Goal: Task Accomplishment & Management: Manage account settings

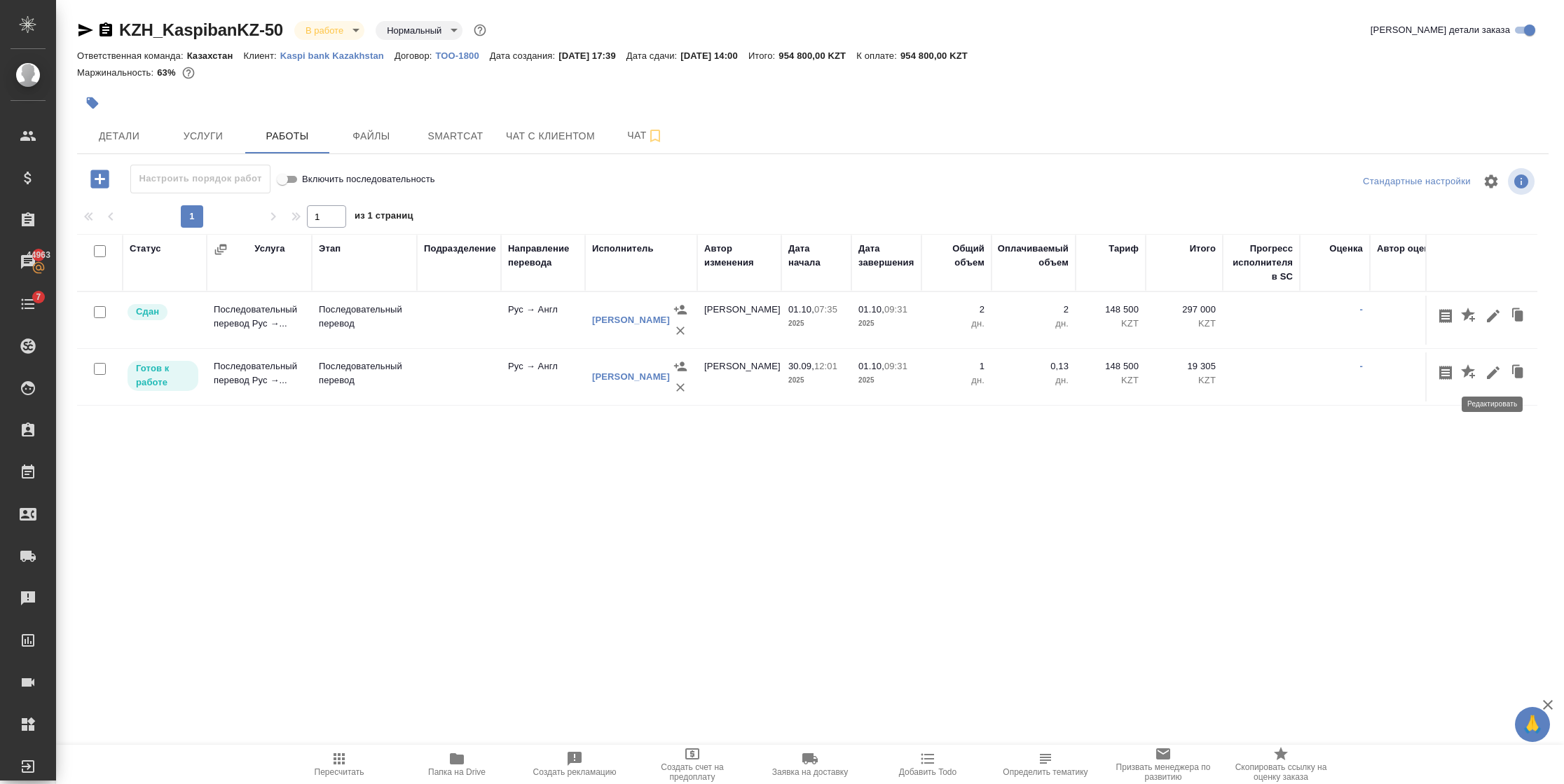
click at [1493, 375] on icon "button" at bounding box center [1492, 372] width 13 height 13
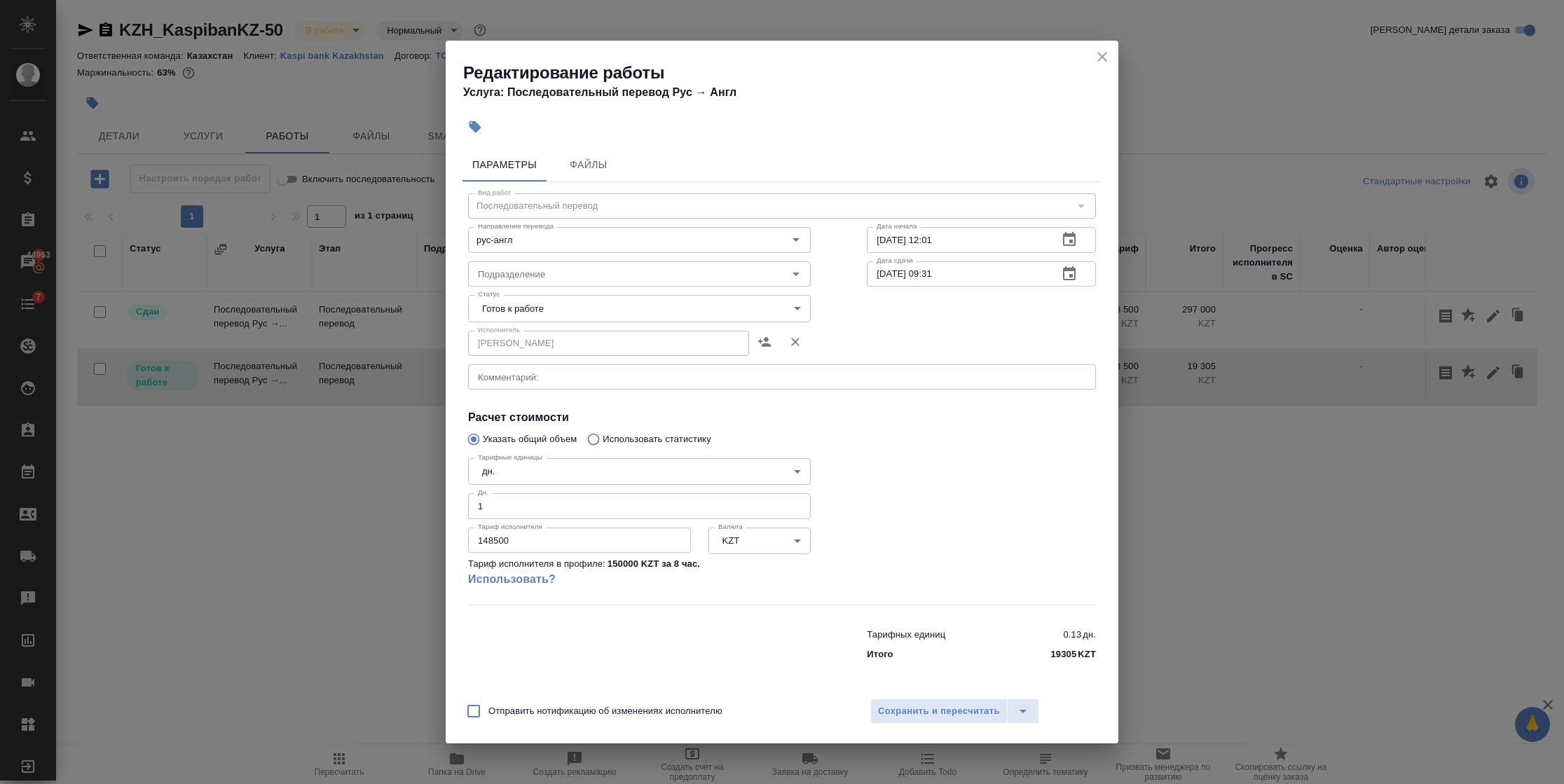
click at [1107, 59] on icon "close" at bounding box center [1103, 57] width 17 height 17
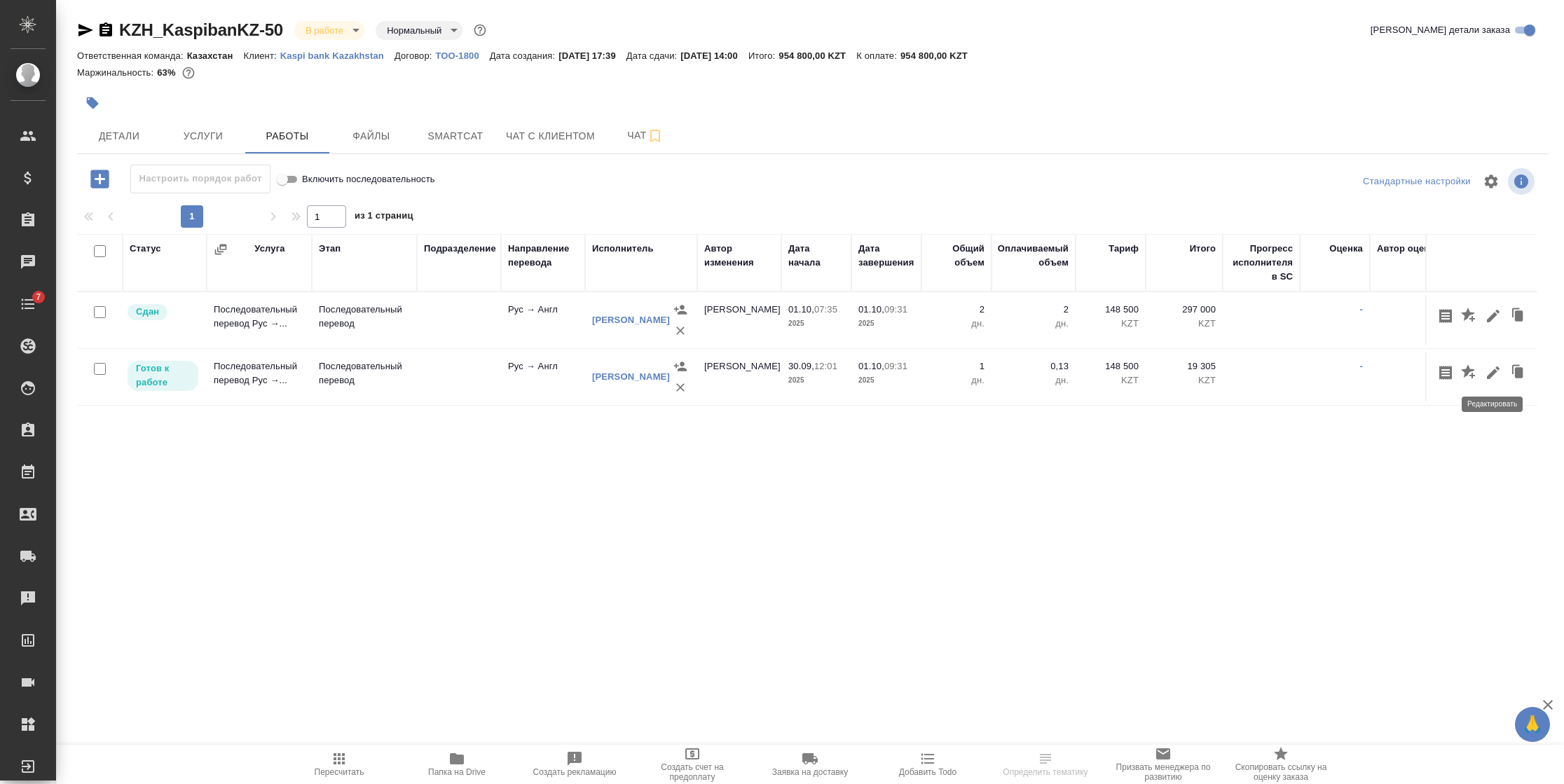
click at [1492, 371] on icon "button" at bounding box center [1492, 372] width 13 height 13
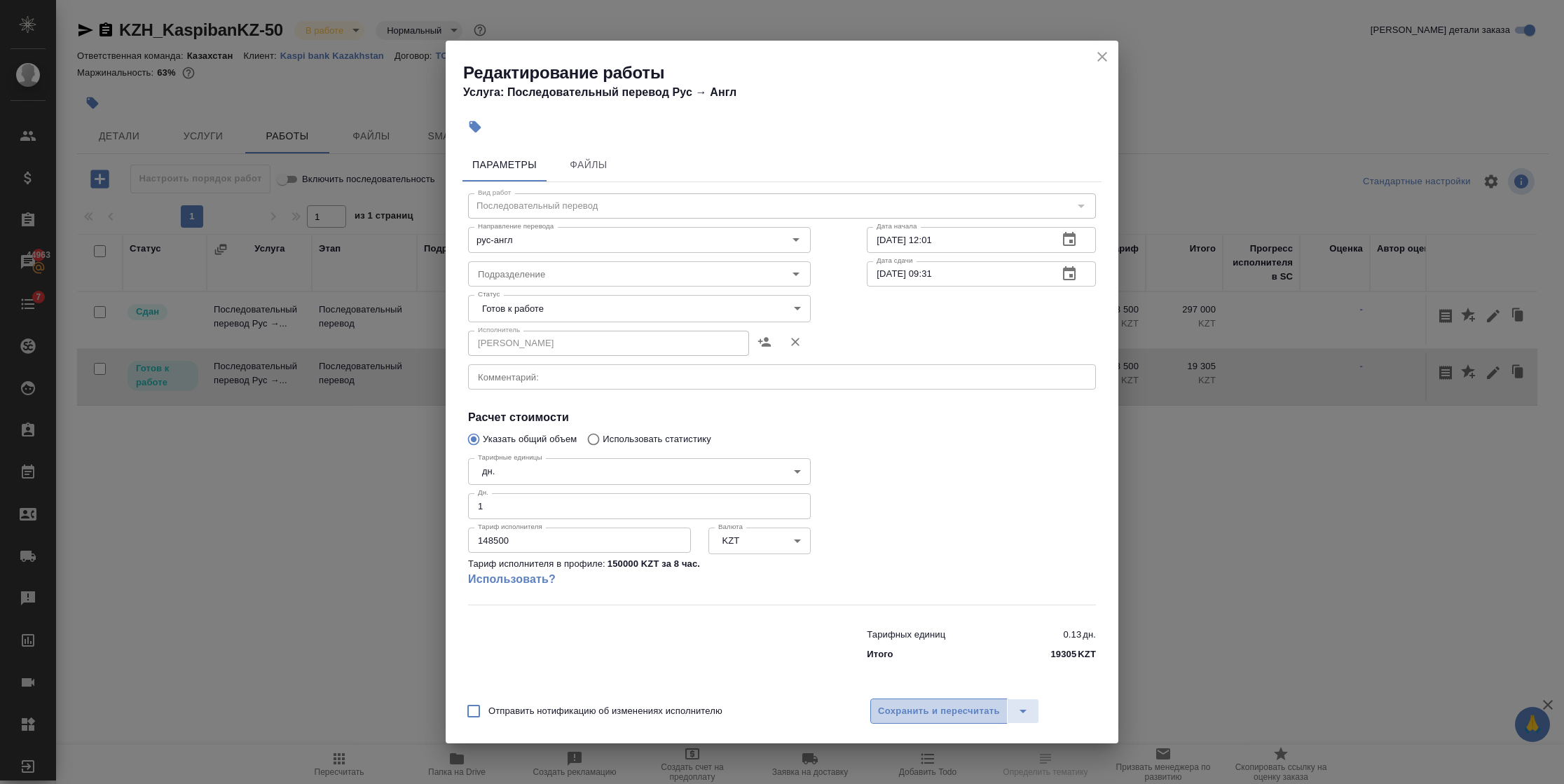
click at [984, 711] on span "Сохранить и пересчитать" at bounding box center [938, 711] width 122 height 16
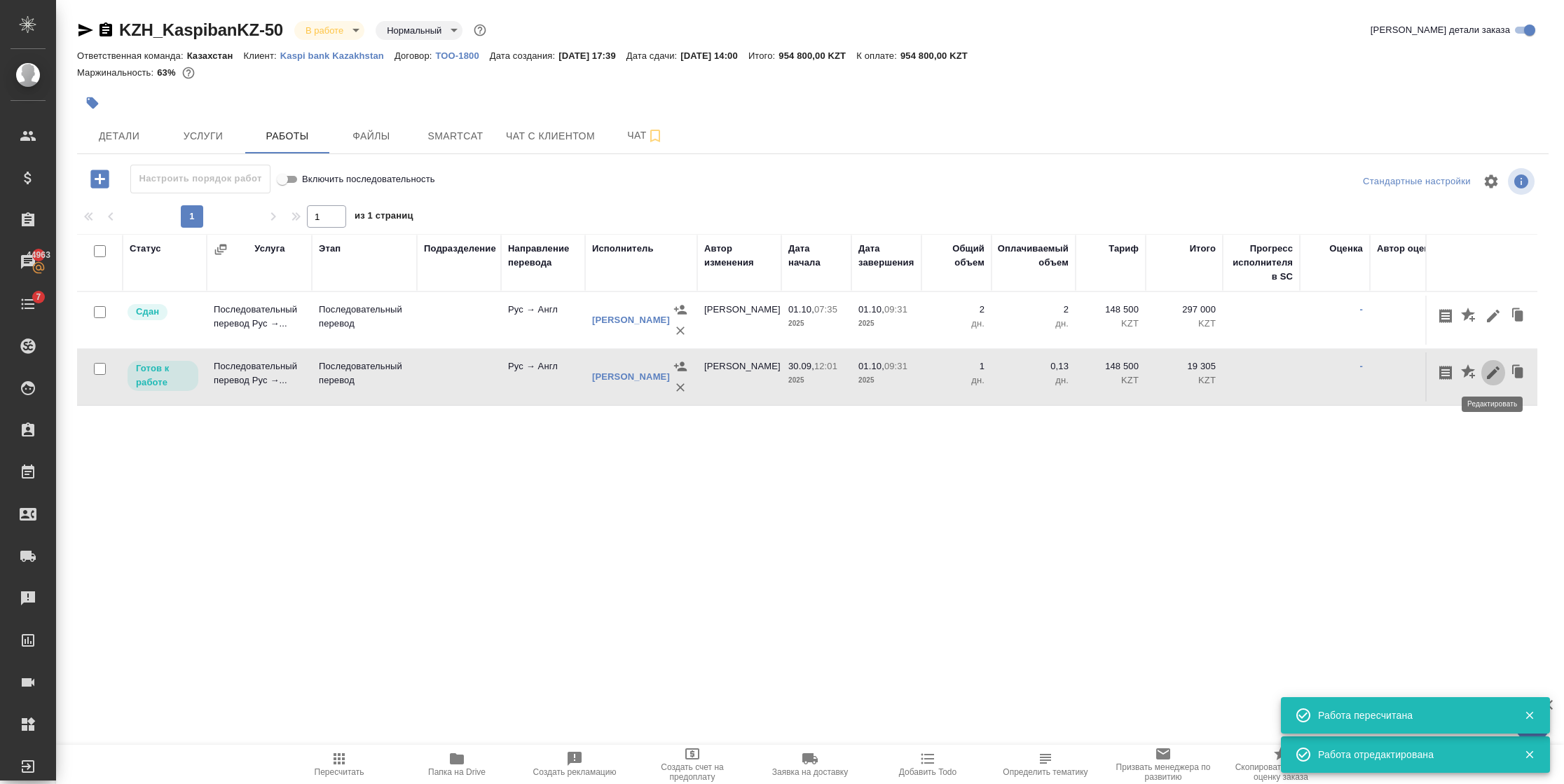
click at [1486, 373] on icon "button" at bounding box center [1493, 373] width 17 height 17
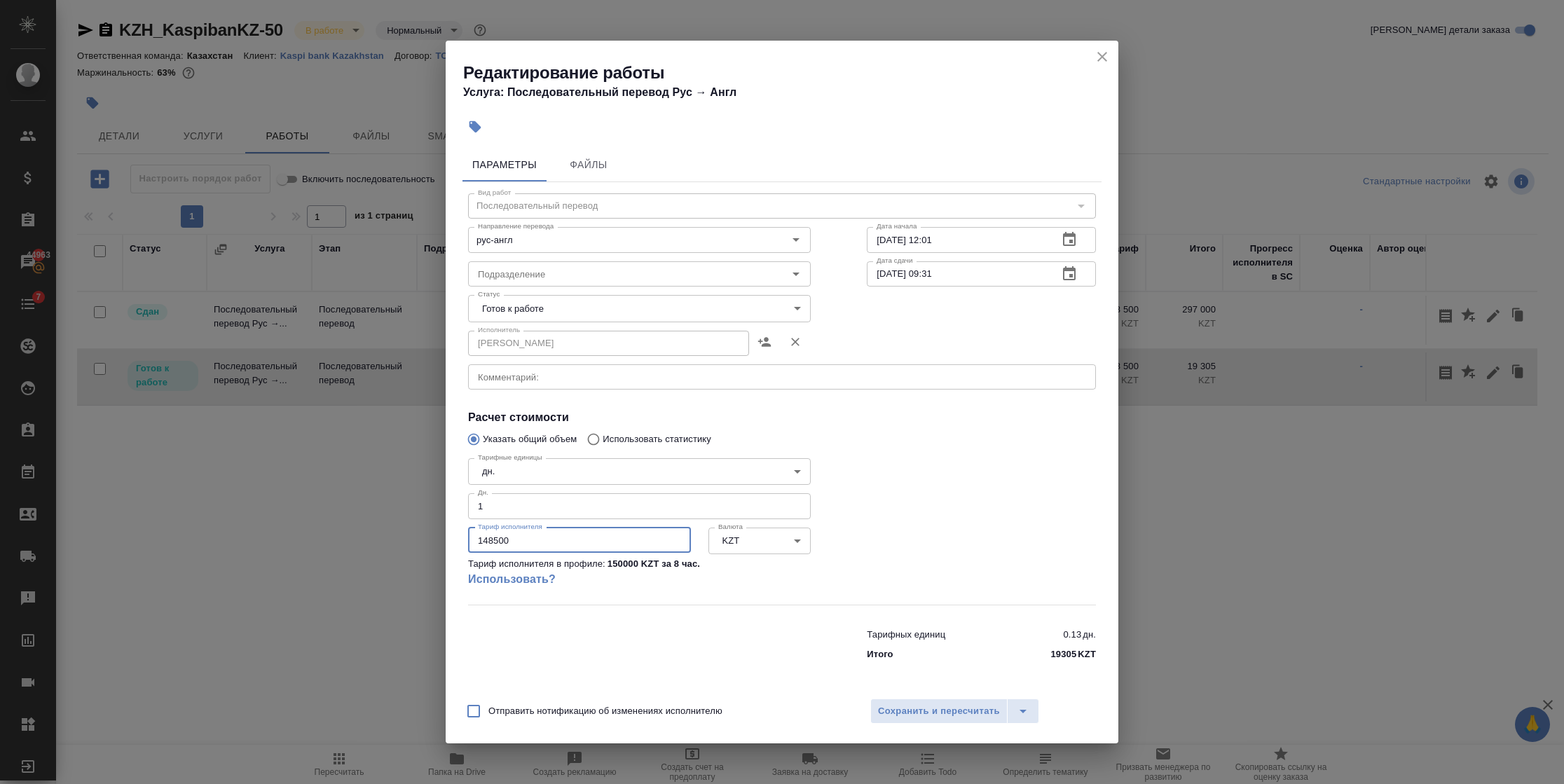
click at [533, 541] on input "148500" at bounding box center [580, 541] width 223 height 26
click at [1107, 50] on icon "close" at bounding box center [1103, 57] width 17 height 17
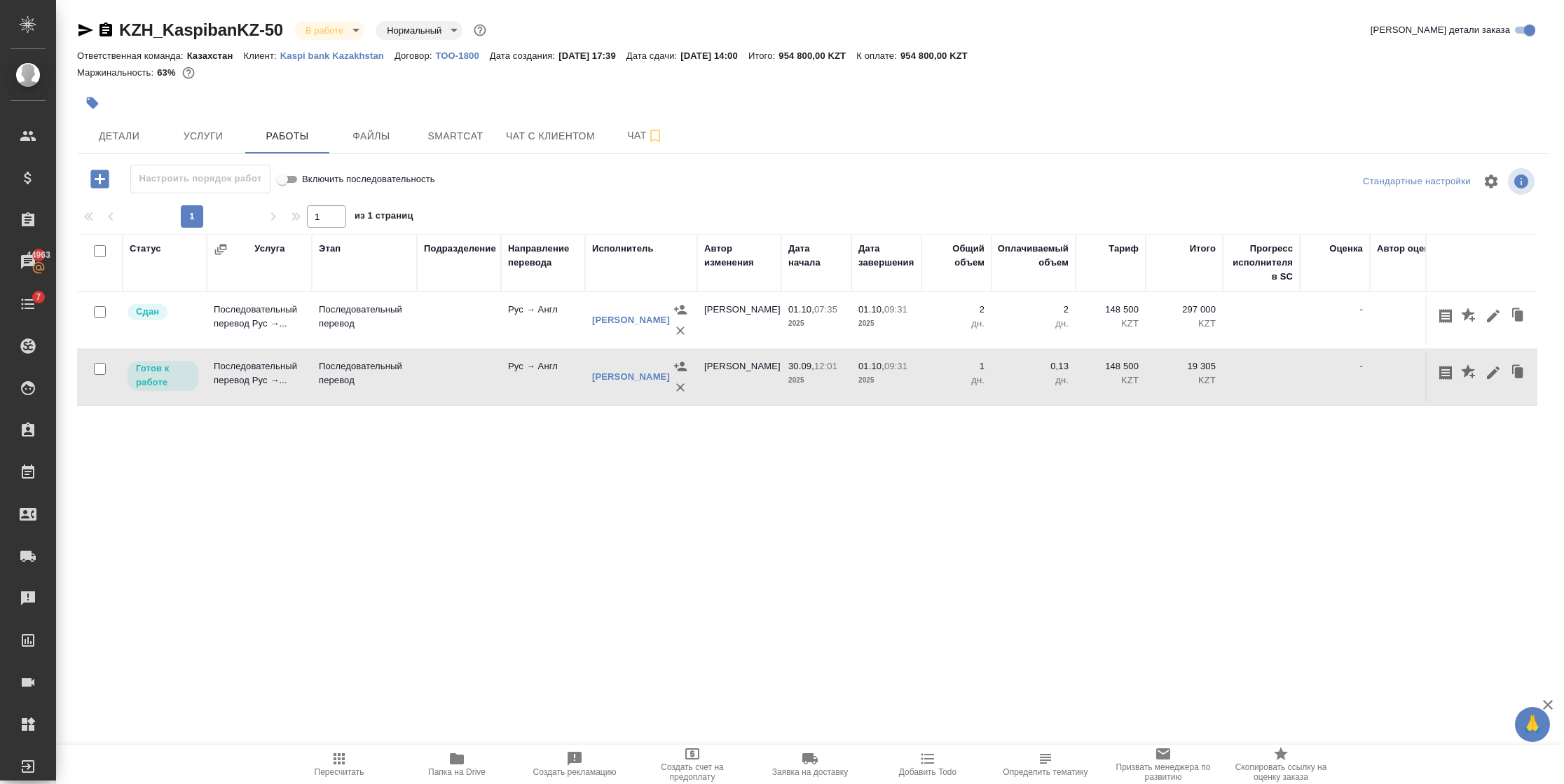
click at [878, 461] on div "Статус Услуга Этап Подразделение Направление перевода Исполнитель Автор изменен…" at bounding box center [807, 392] width 1460 height 315
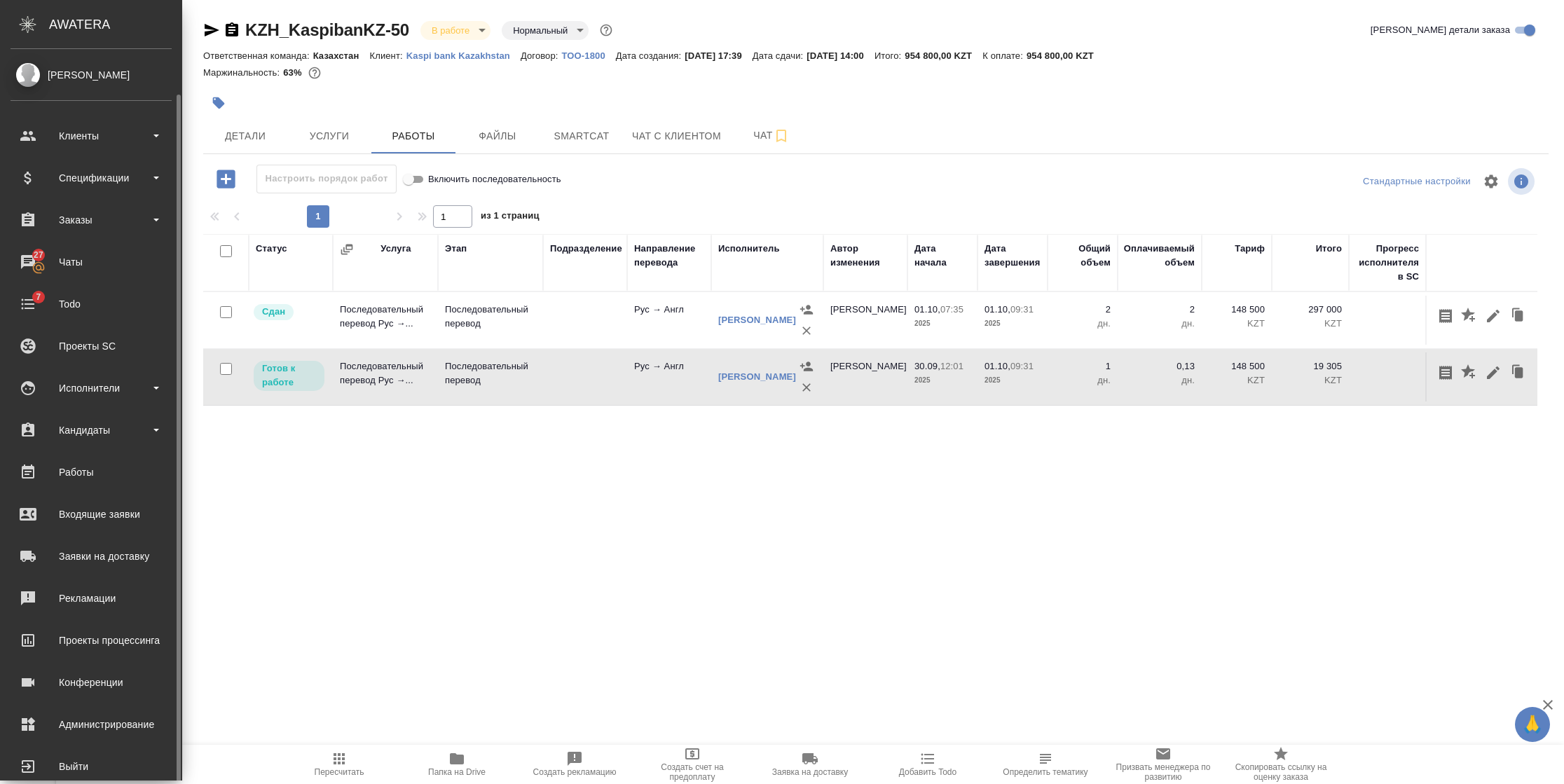
click at [19, 723] on ul "Клиенты Спецификации Заказы 27 Чаты 7 Todo Проекты SC Исполнители Кандидаты Раб…" at bounding box center [91, 448] width 182 height 672
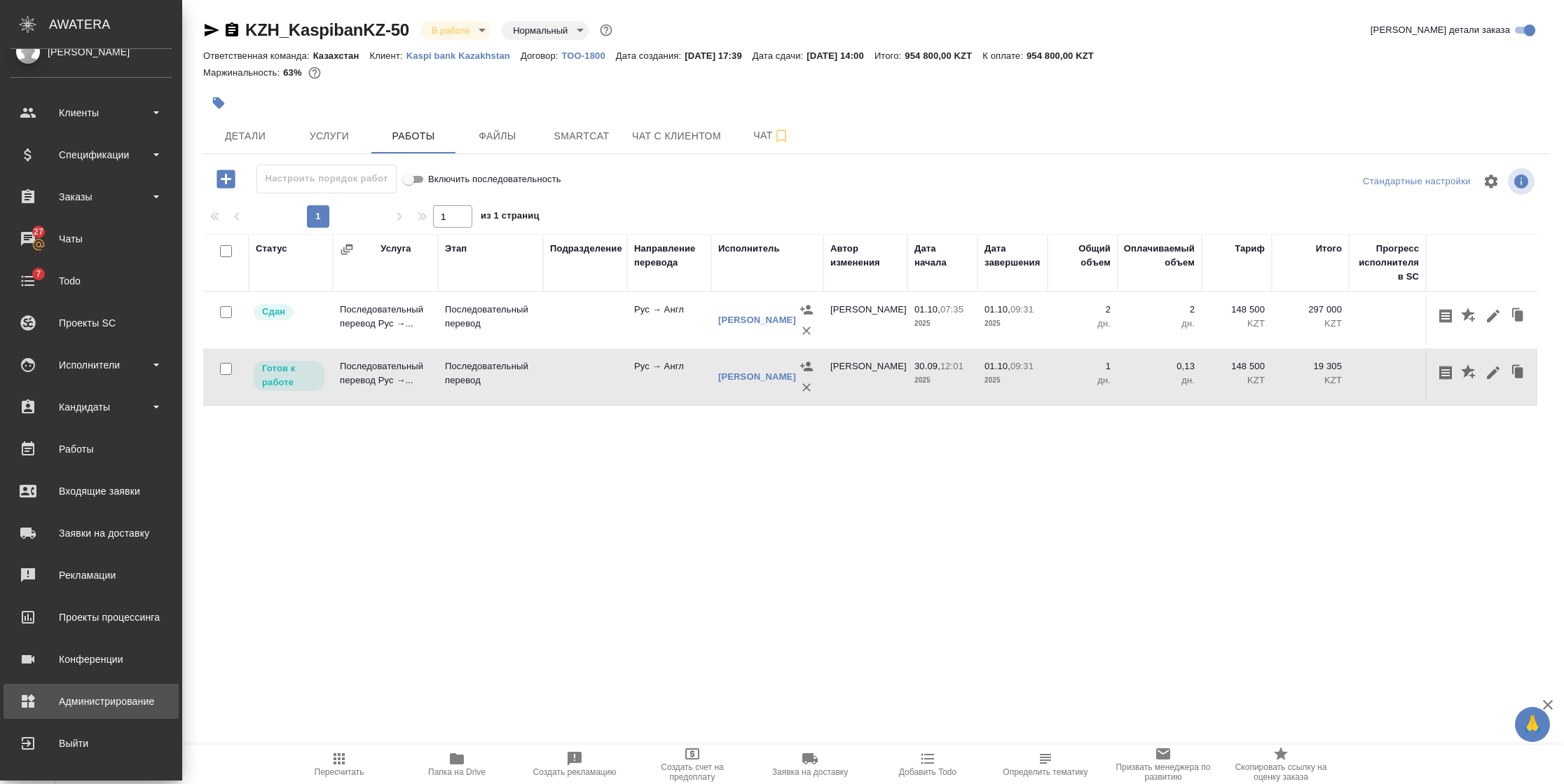
click at [41, 702] on div "Администрирование" at bounding box center [90, 701] width 161 height 21
